Goal: Information Seeking & Learning: Learn about a topic

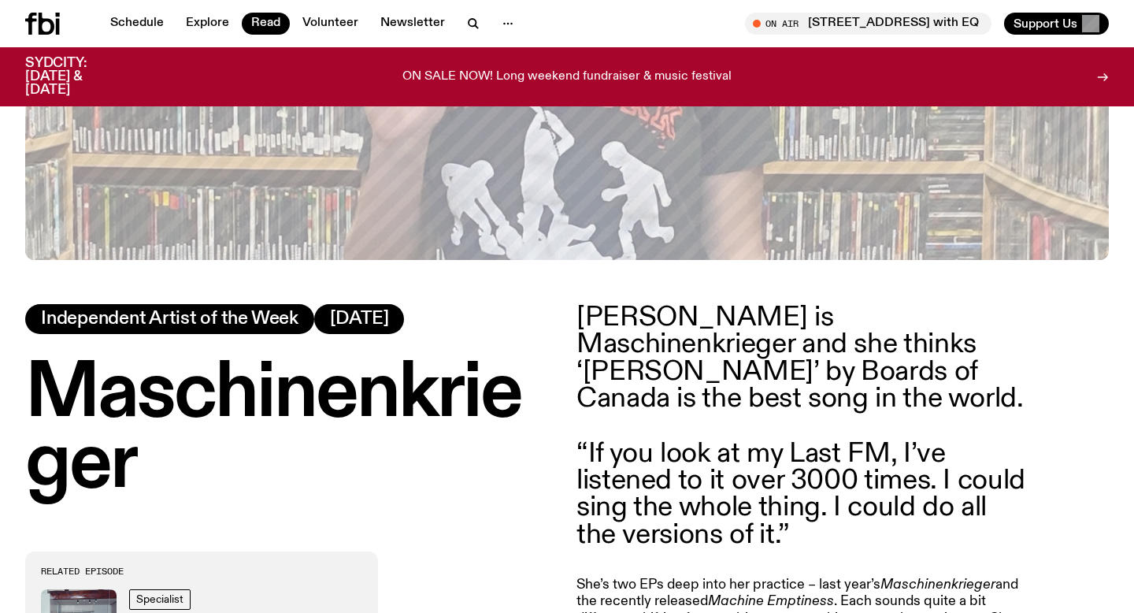
scroll to position [499, 0]
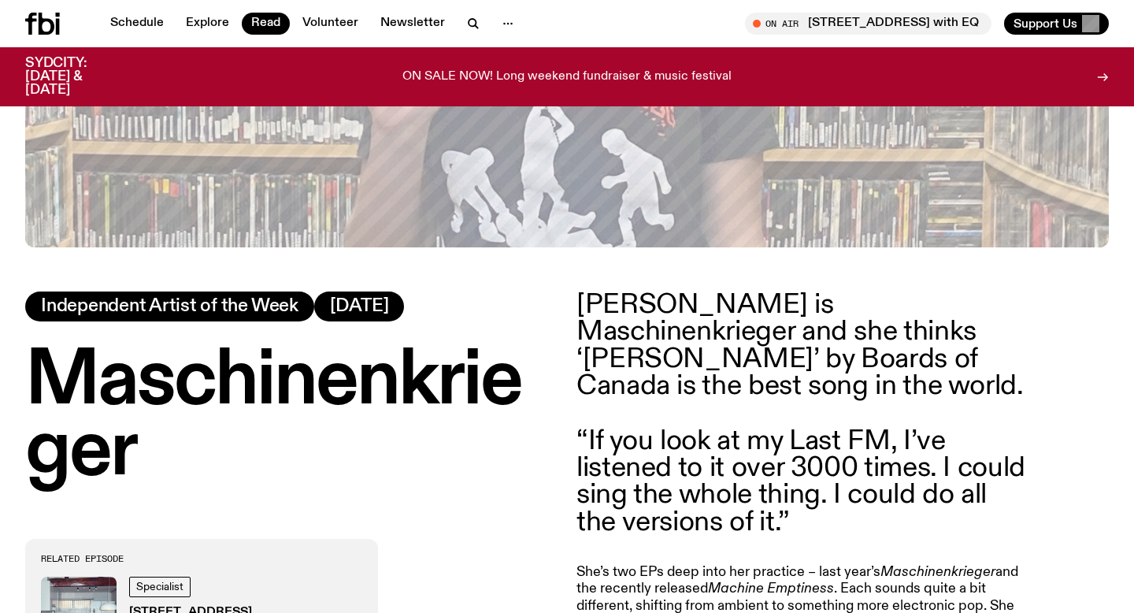
click at [262, 313] on span "Independent Artist of the Week" at bounding box center [170, 306] width 258 height 17
click at [262, 30] on link "Read" at bounding box center [266, 24] width 48 height 22
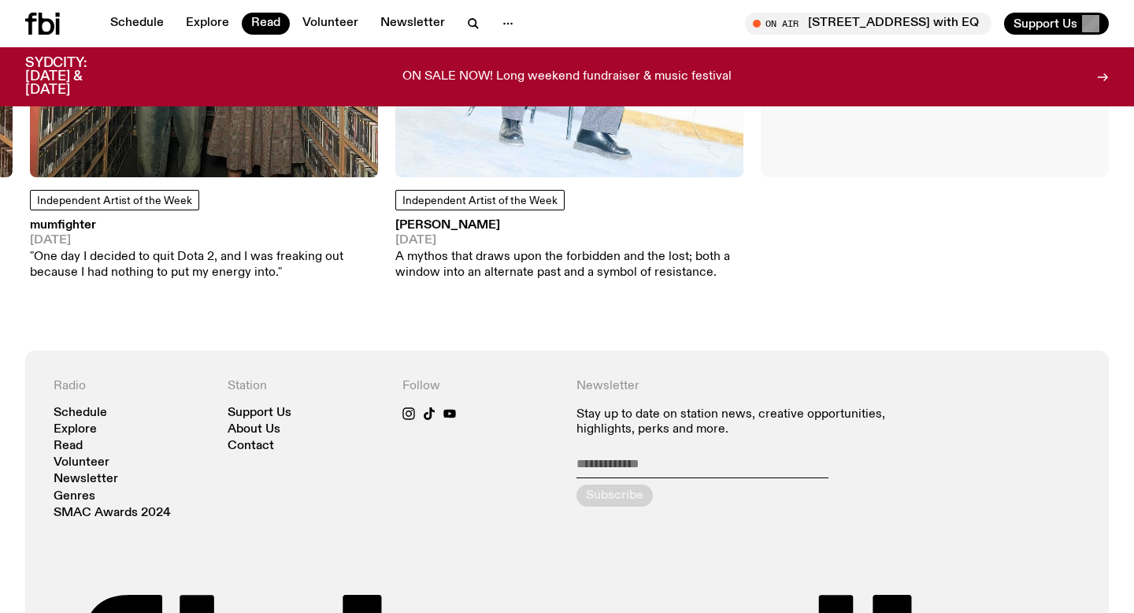
scroll to position [1629, 0]
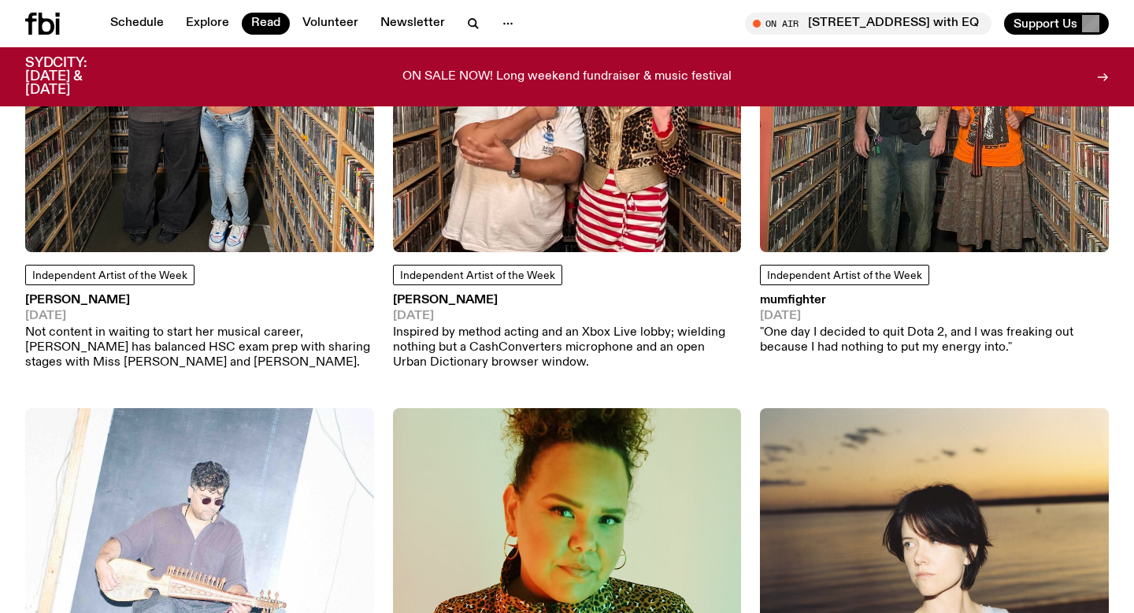
scroll to position [1352, 0]
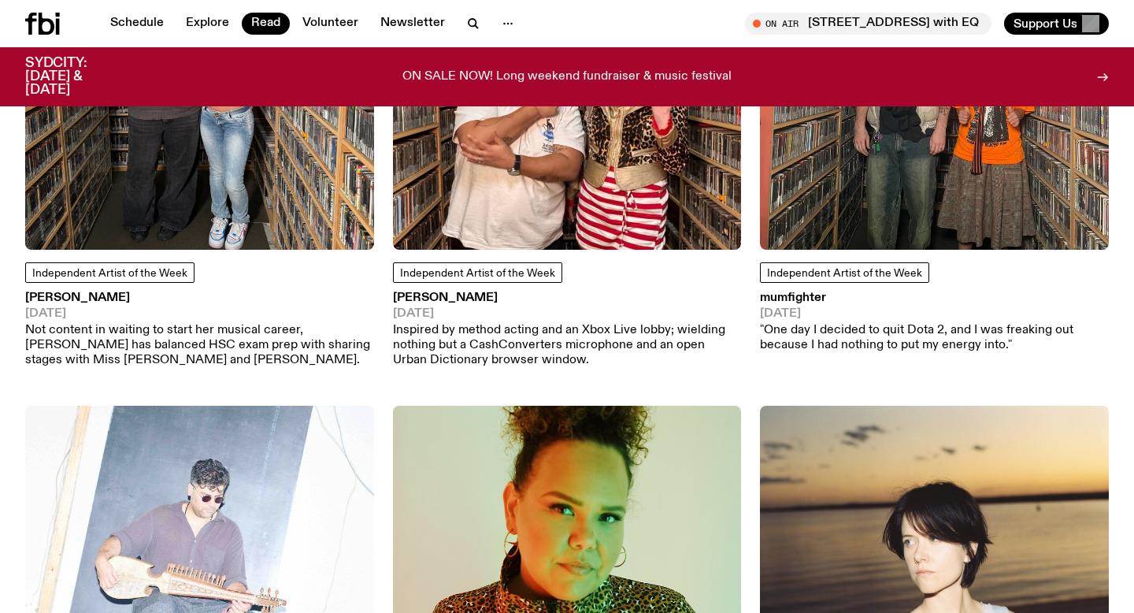
click at [894, 237] on div "Independent Artist of the Week mumfighter 17.07.25 "One day I decided to quit D…" at bounding box center [934, 135] width 349 height 467
click at [915, 206] on img at bounding box center [934, 76] width 349 height 349
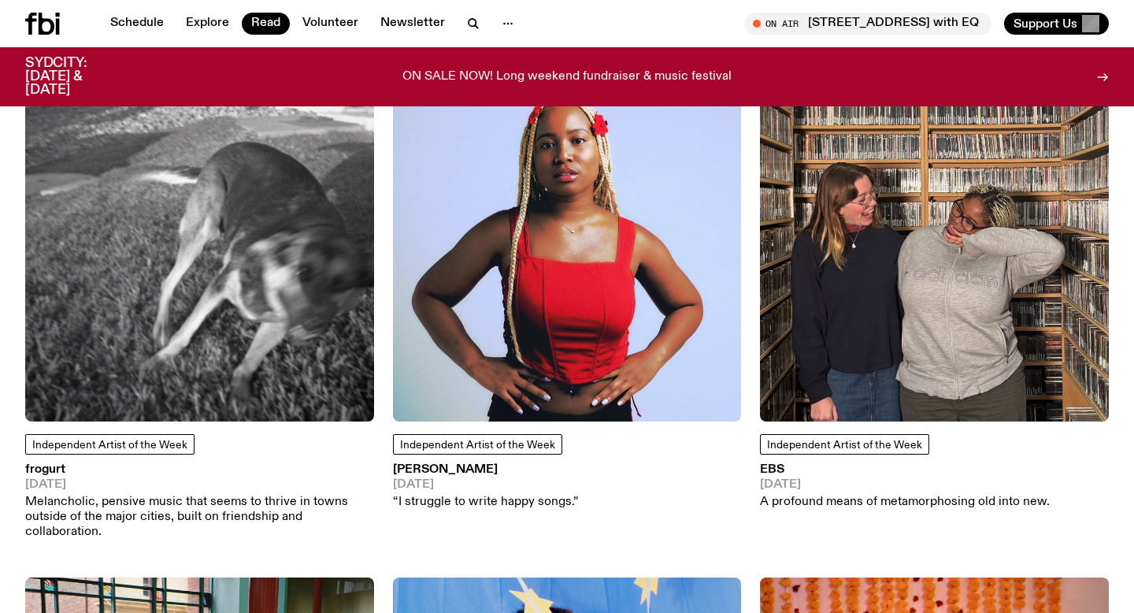
scroll to position [2221, 0]
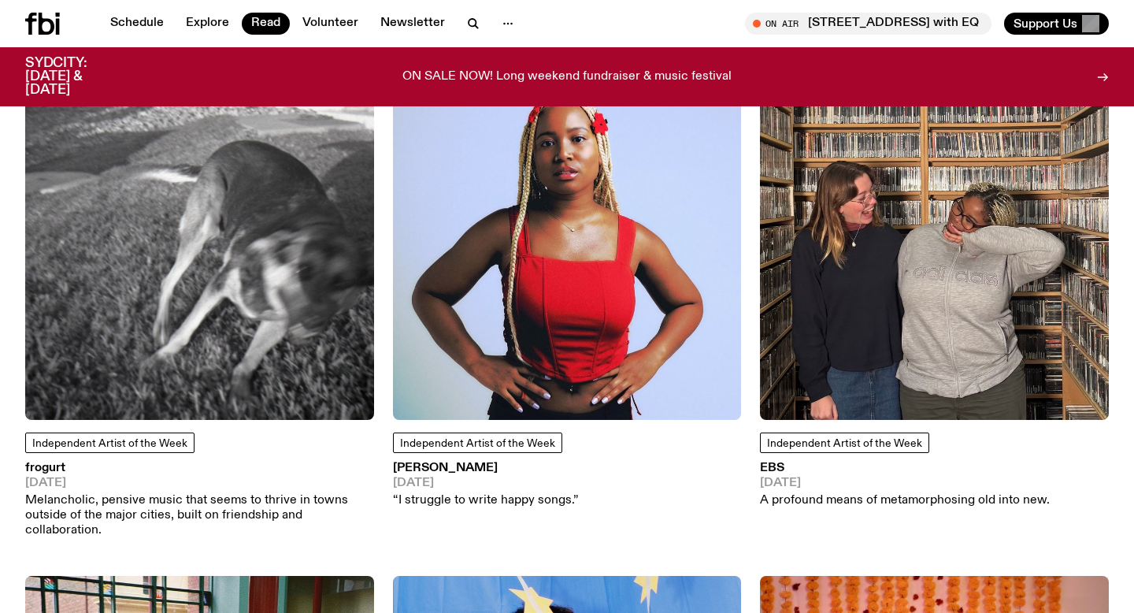
click at [265, 282] on img at bounding box center [199, 246] width 349 height 349
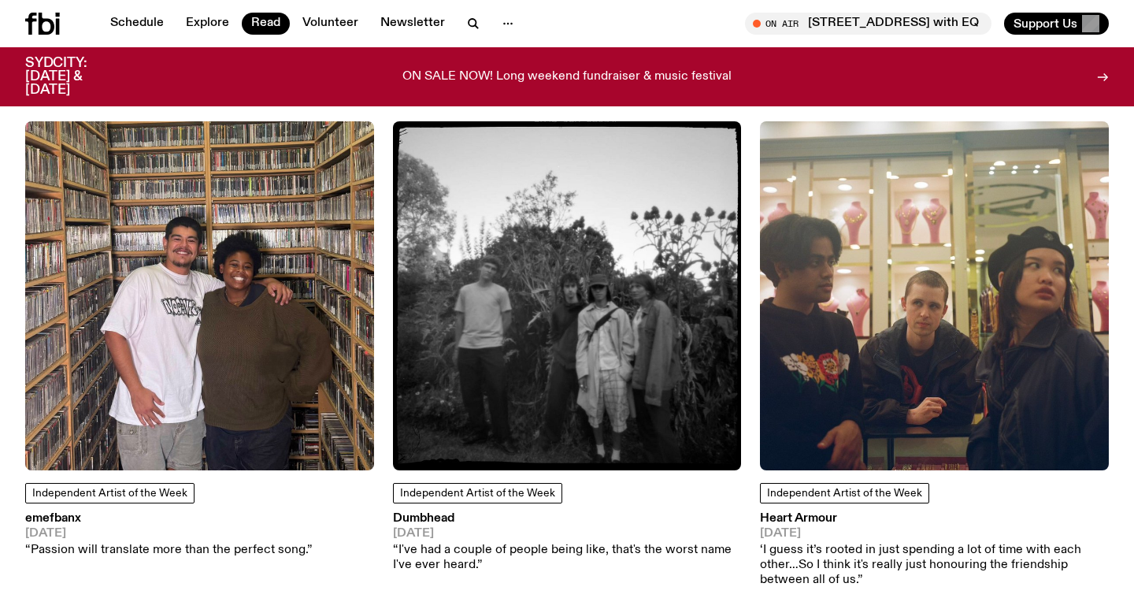
scroll to position [5233, 0]
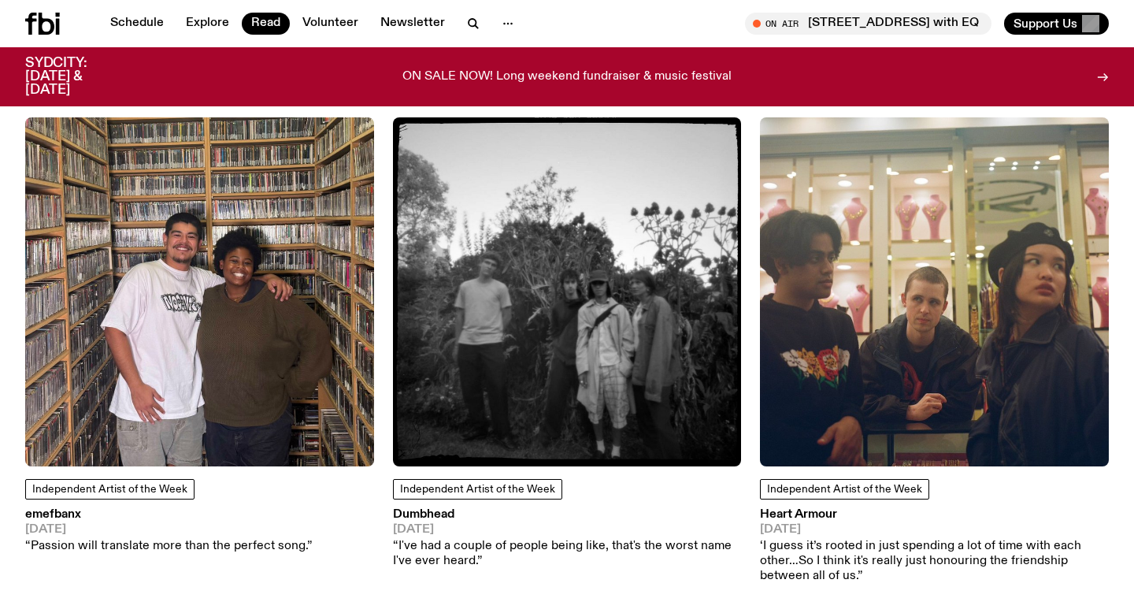
click at [593, 218] on img at bounding box center [567, 291] width 349 height 349
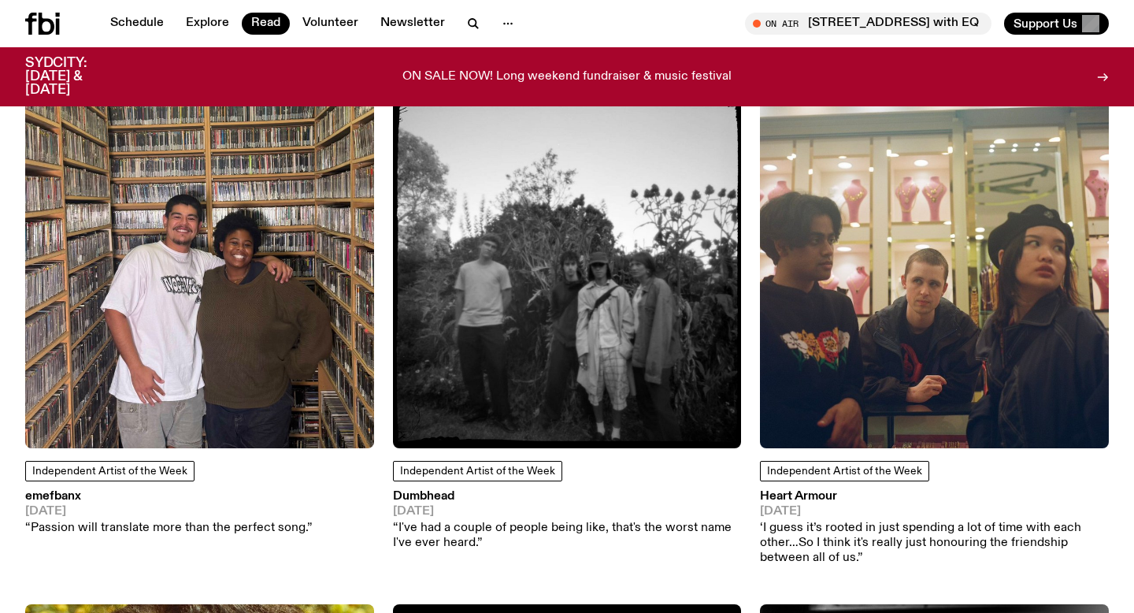
scroll to position [5253, 0]
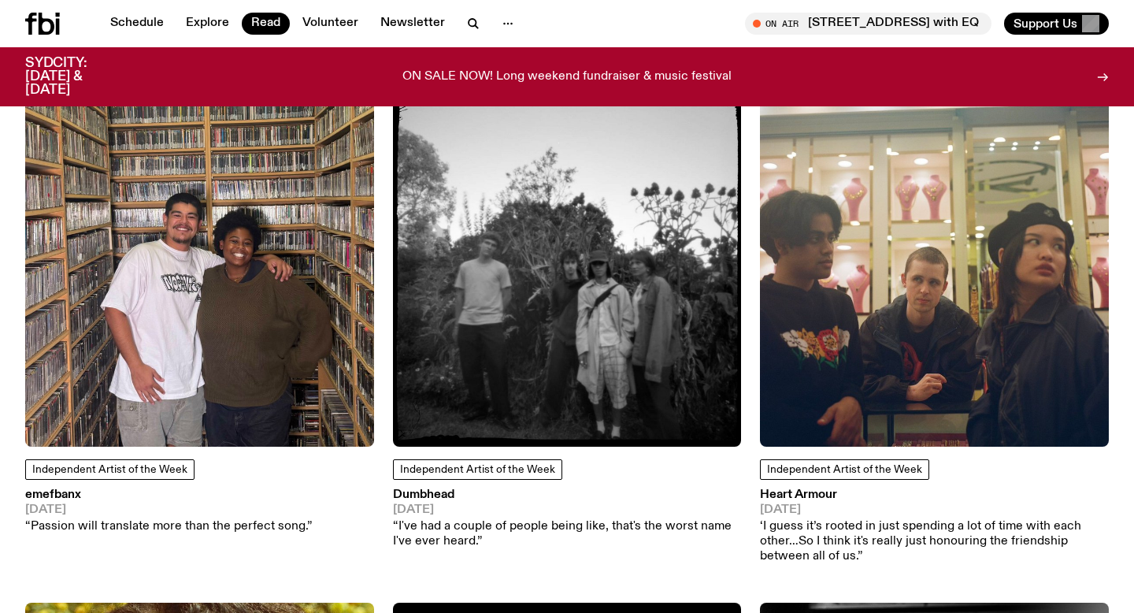
click at [899, 195] on img at bounding box center [934, 272] width 349 height 349
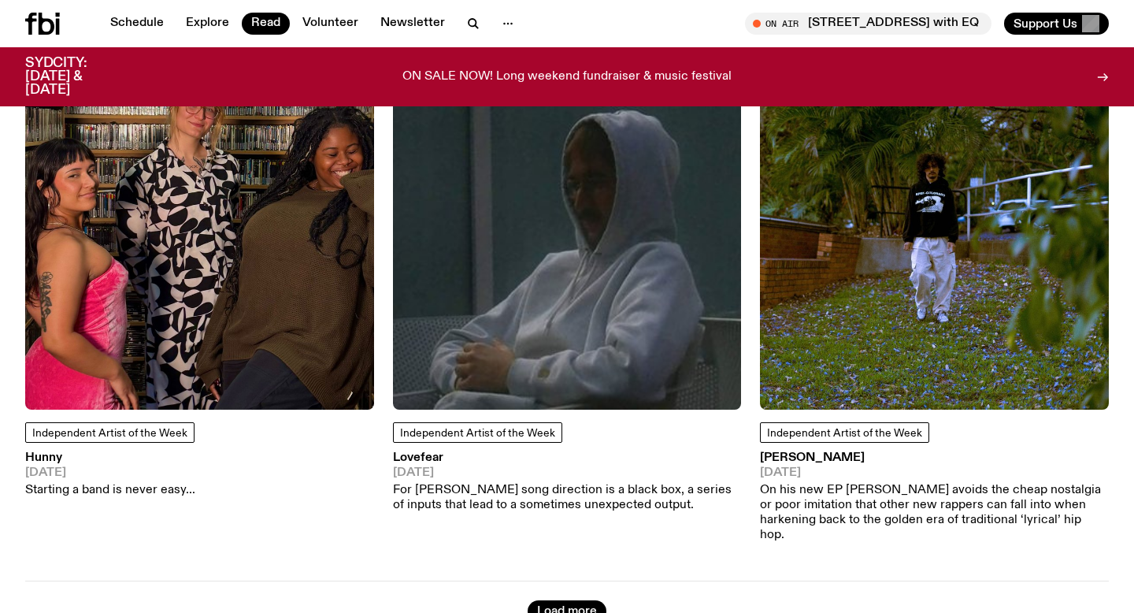
scroll to position [7833, 0]
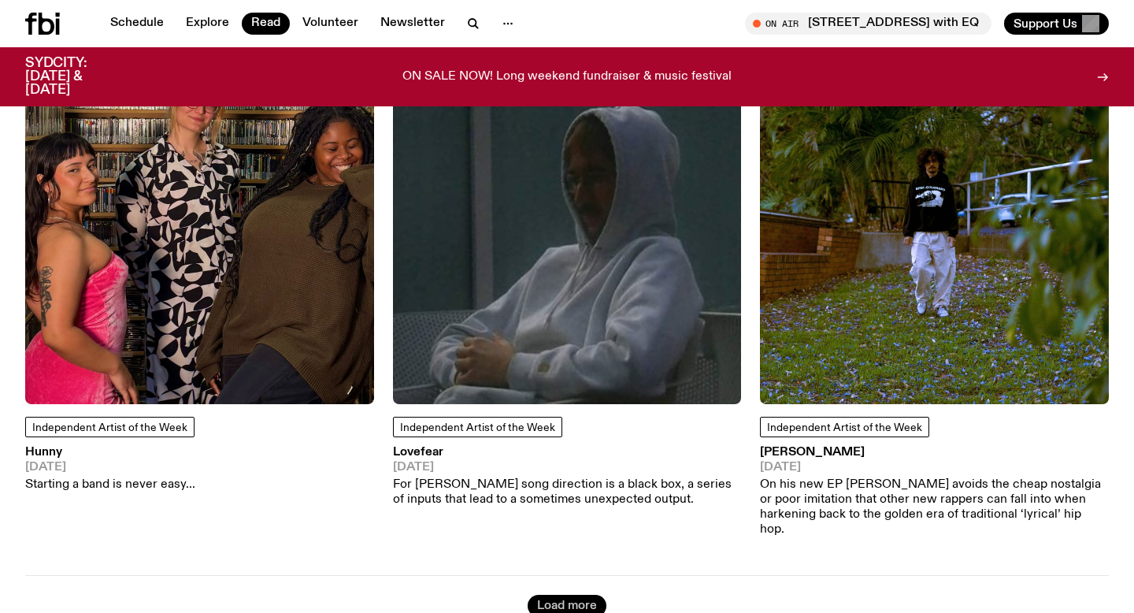
click at [564, 595] on button "Load more" at bounding box center [567, 606] width 79 height 22
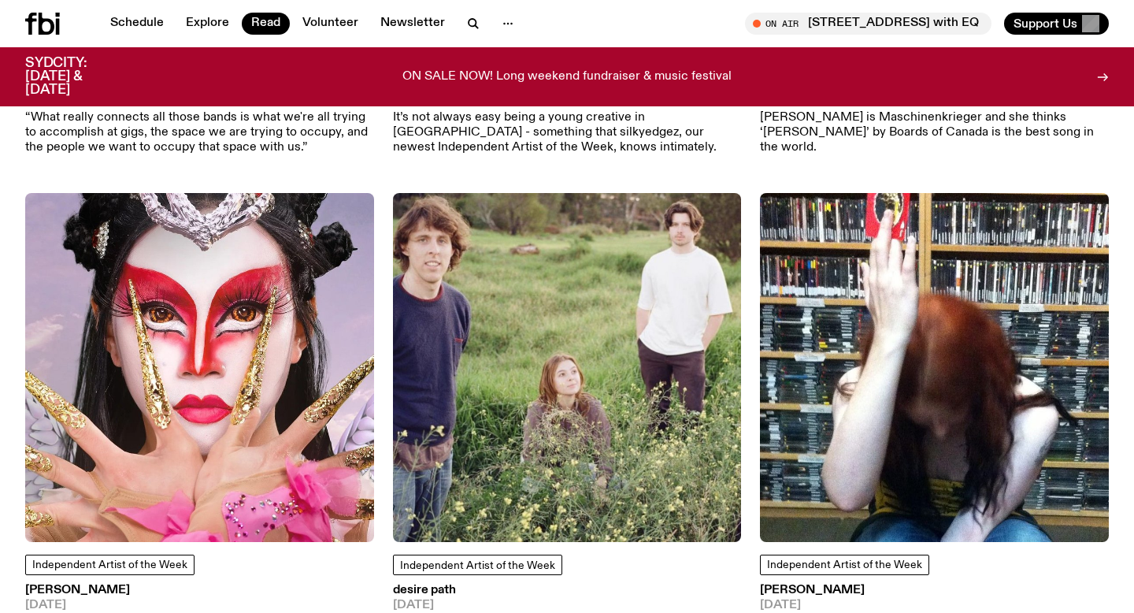
scroll to position [8721, 0]
click at [663, 302] on img at bounding box center [567, 366] width 349 height 349
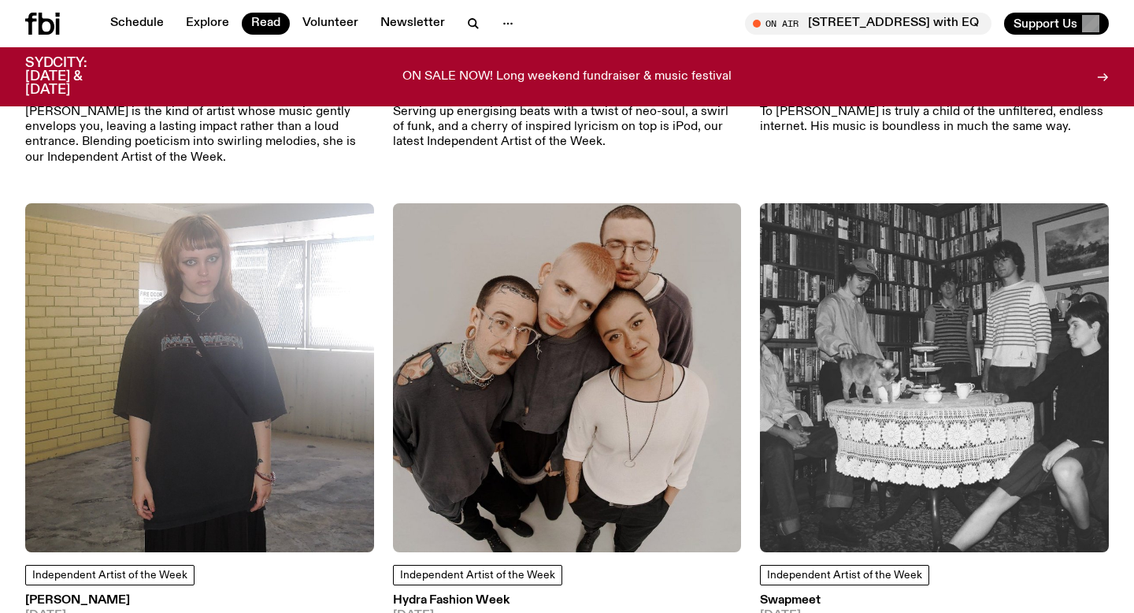
scroll to position [10730, 0]
click at [96, 312] on img at bounding box center [199, 376] width 349 height 349
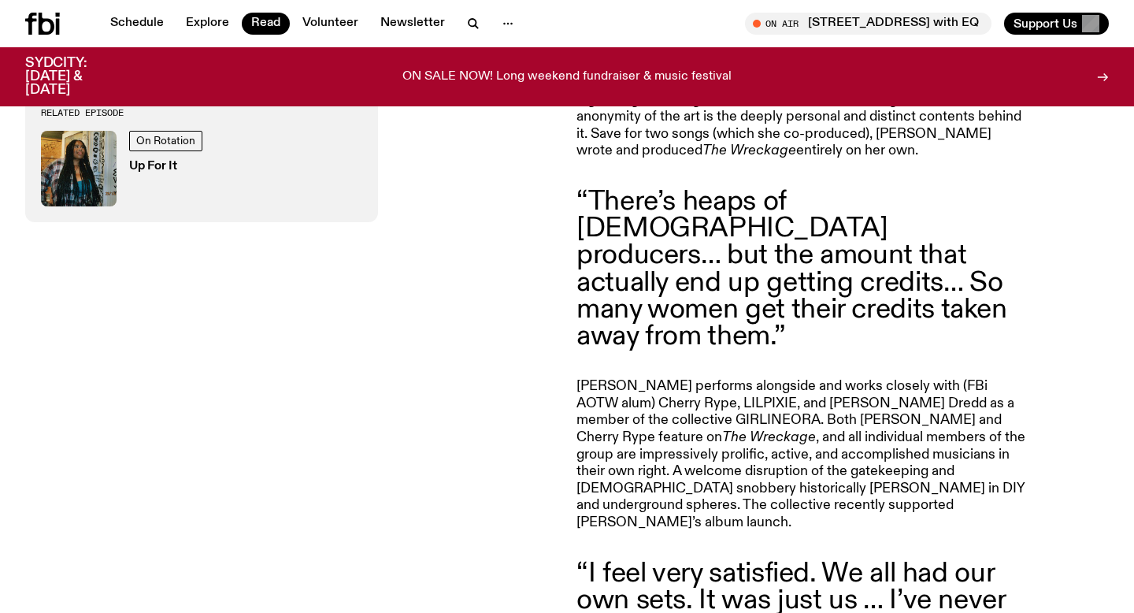
scroll to position [1166, 0]
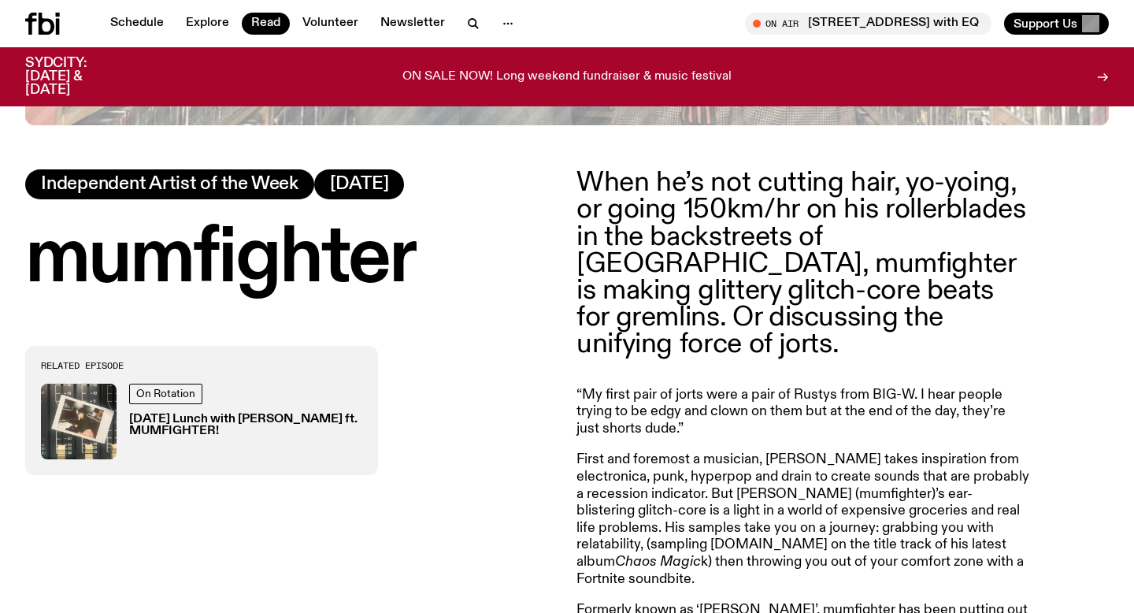
scroll to position [600, 0]
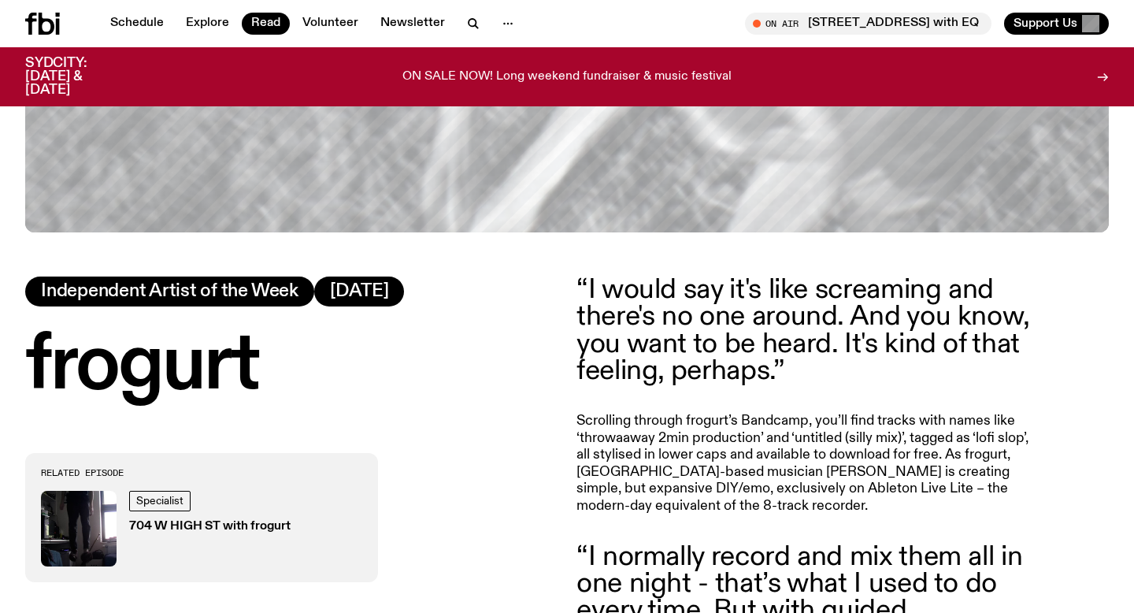
scroll to position [516, 0]
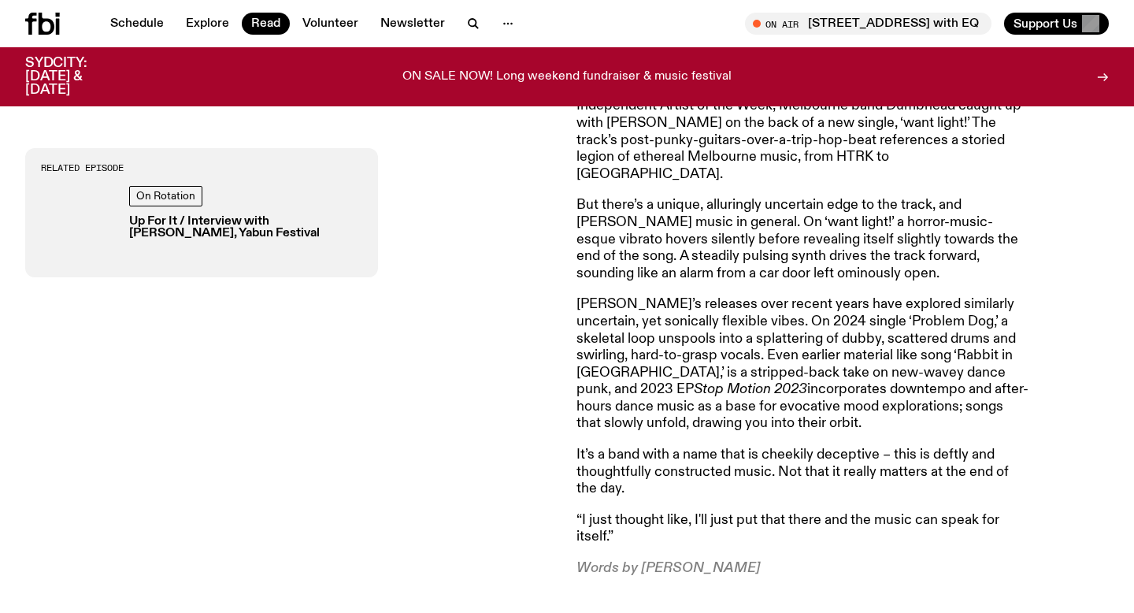
scroll to position [821, 0]
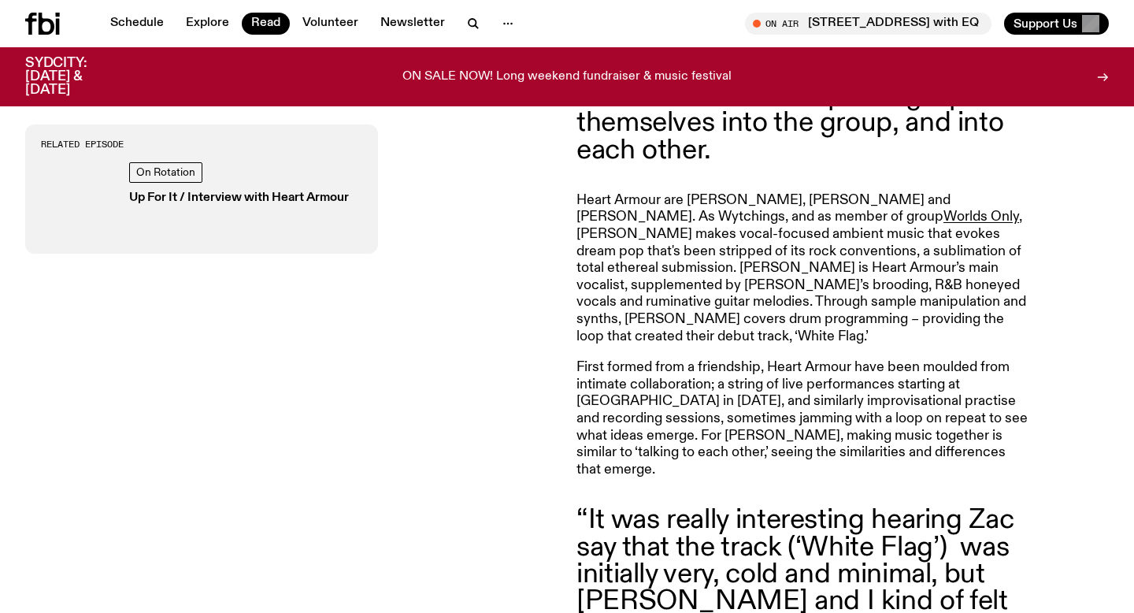
scroll to position [846, 0]
